Goal: Task Accomplishment & Management: Use online tool/utility

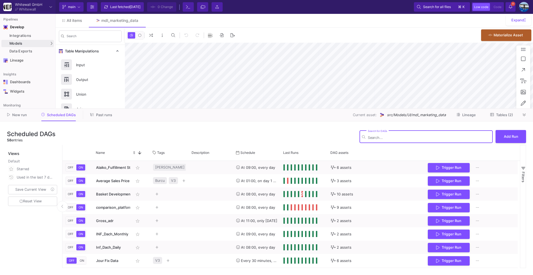
type input "-34"
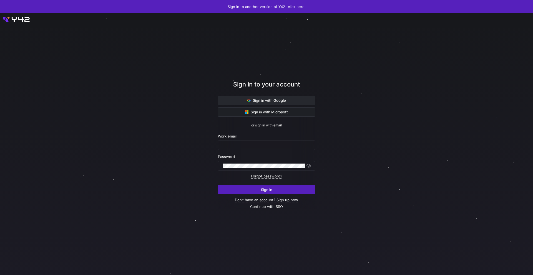
click at [235, 101] on span at bounding box center [266, 100] width 97 height 9
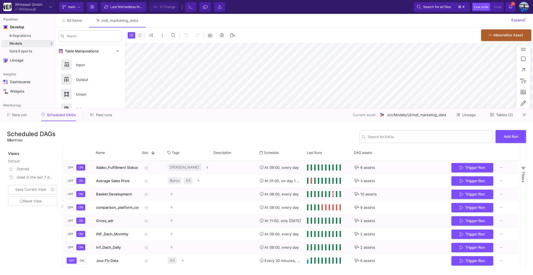
type input "-34"
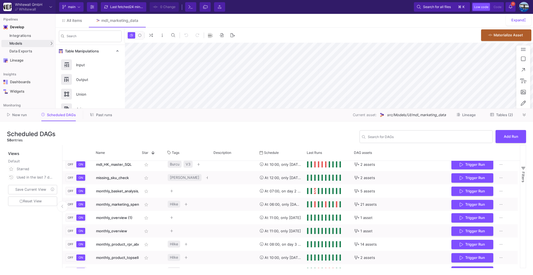
scroll to position [515, 0]
